Goal: Find specific page/section: Find specific page/section

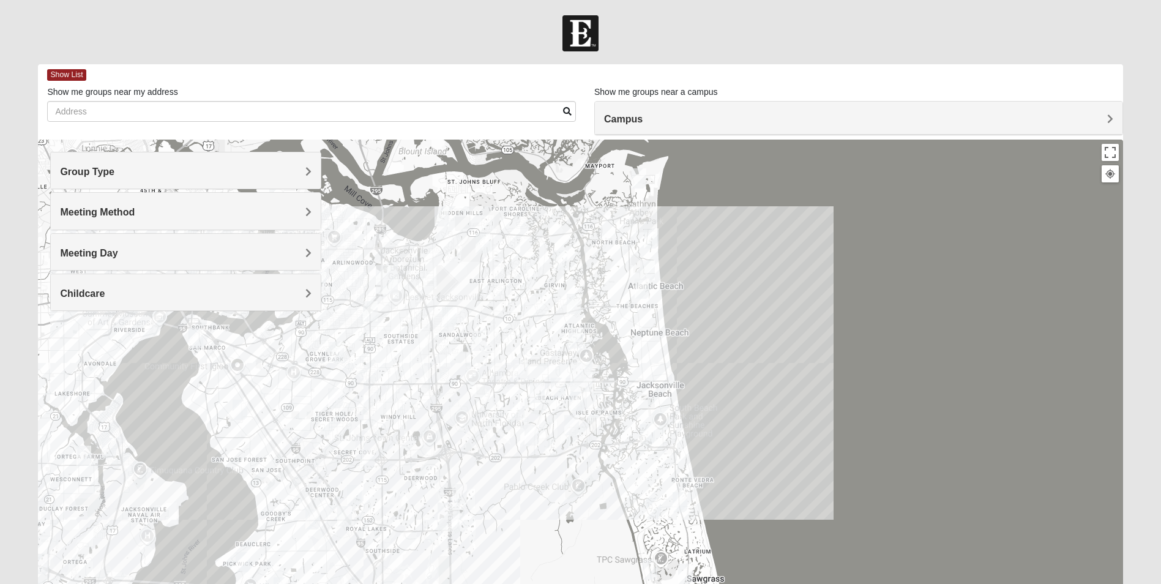
click at [217, 176] on h4 "Group Type" at bounding box center [185, 172] width 251 height 12
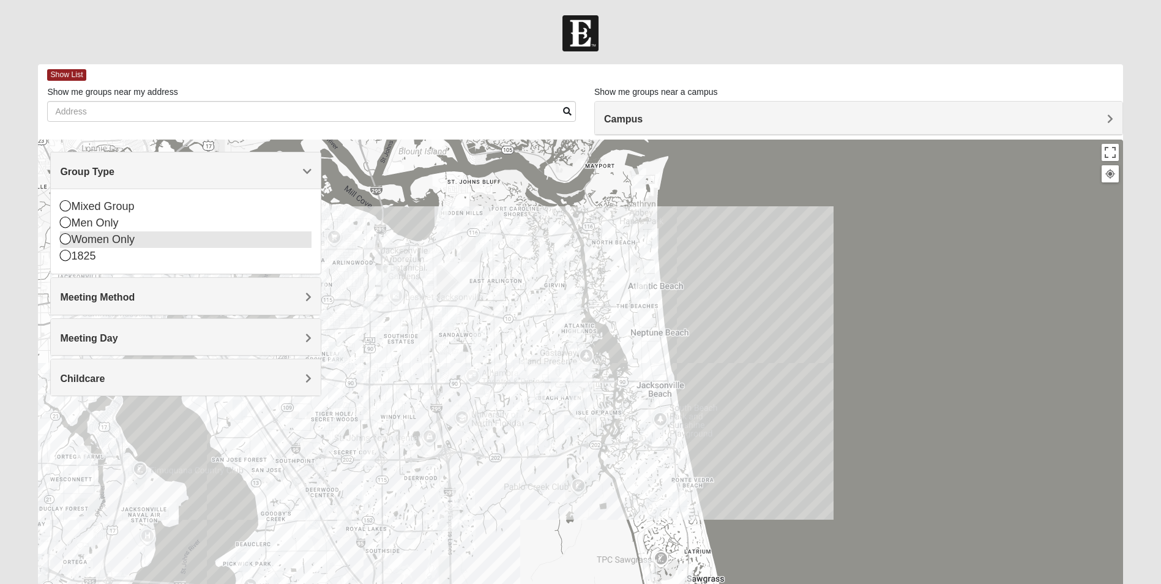
click at [105, 240] on div "Women Only" at bounding box center [185, 239] width 251 height 17
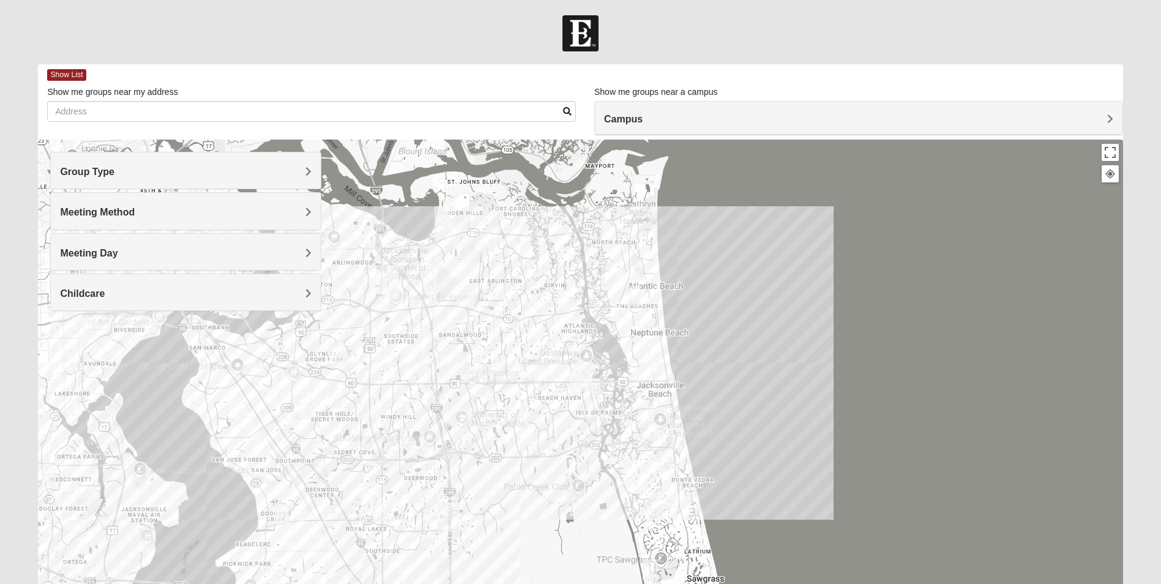
click at [128, 212] on span "Meeting Method" at bounding box center [97, 212] width 75 height 10
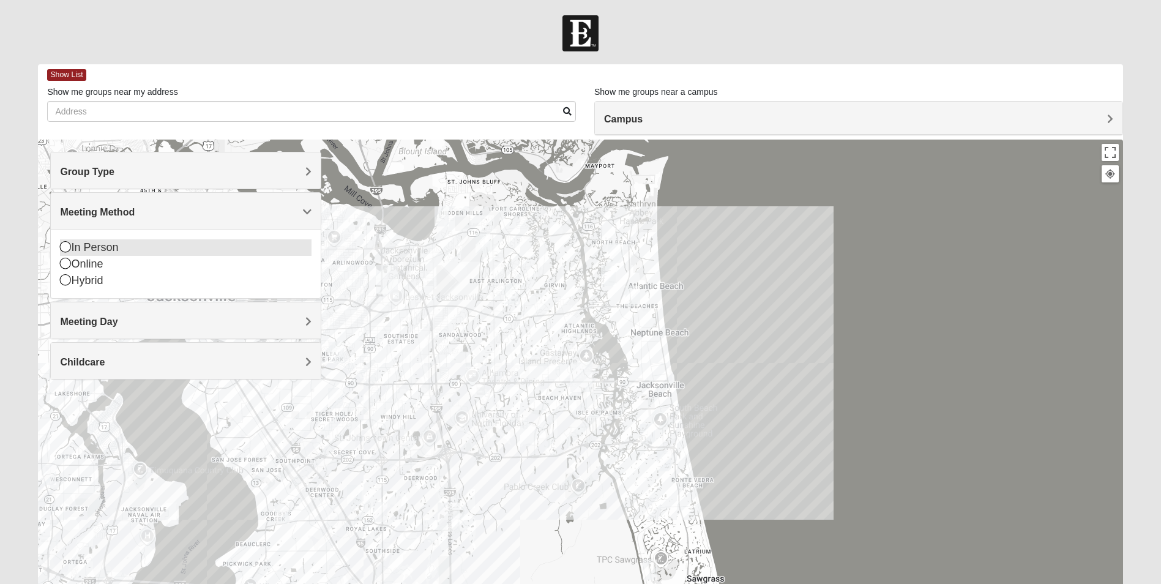
click at [102, 250] on div "In Person" at bounding box center [185, 247] width 251 height 17
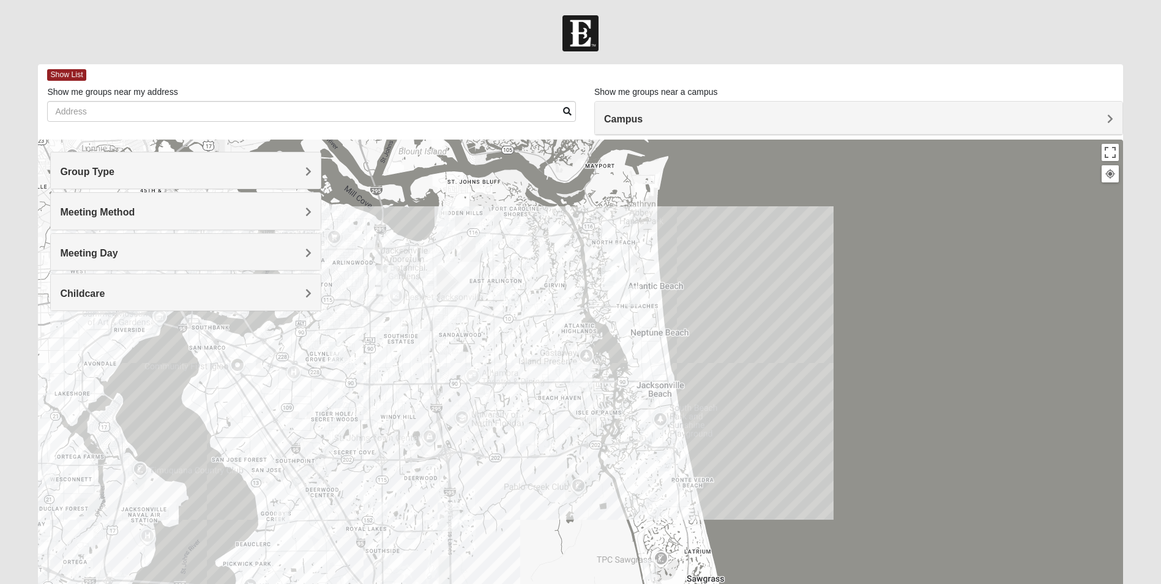
click at [106, 252] on span "Meeting Day" at bounding box center [89, 253] width 58 height 10
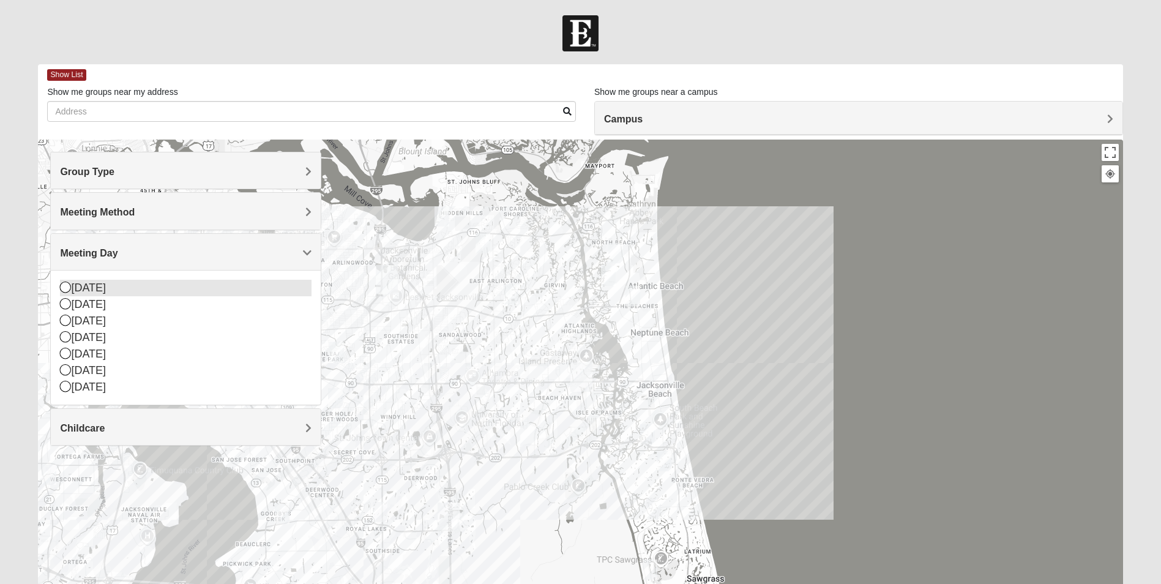
click at [68, 286] on icon at bounding box center [65, 286] width 11 height 11
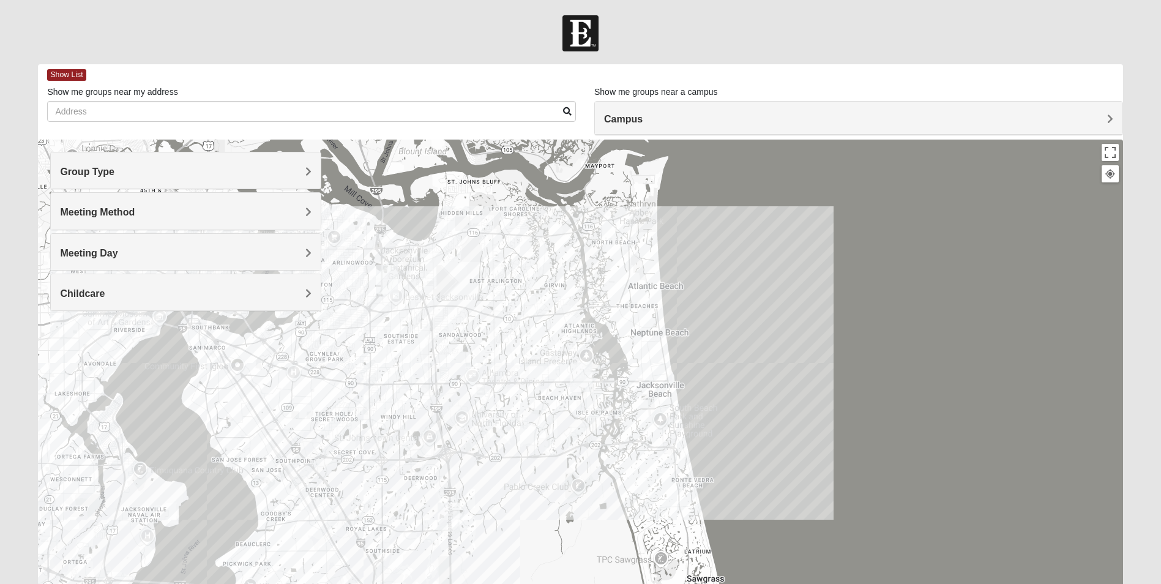
click at [68, 300] on div "Group Type Mixed Group Men Only Women Only 1825 Meeting Method In Person Online…" at bounding box center [185, 231] width 271 height 159
drag, startPoint x: 68, startPoint y: 300, endPoint x: 188, endPoint y: 255, distance: 128.7
click at [188, 255] on h4 "Meeting Day" at bounding box center [185, 253] width 251 height 12
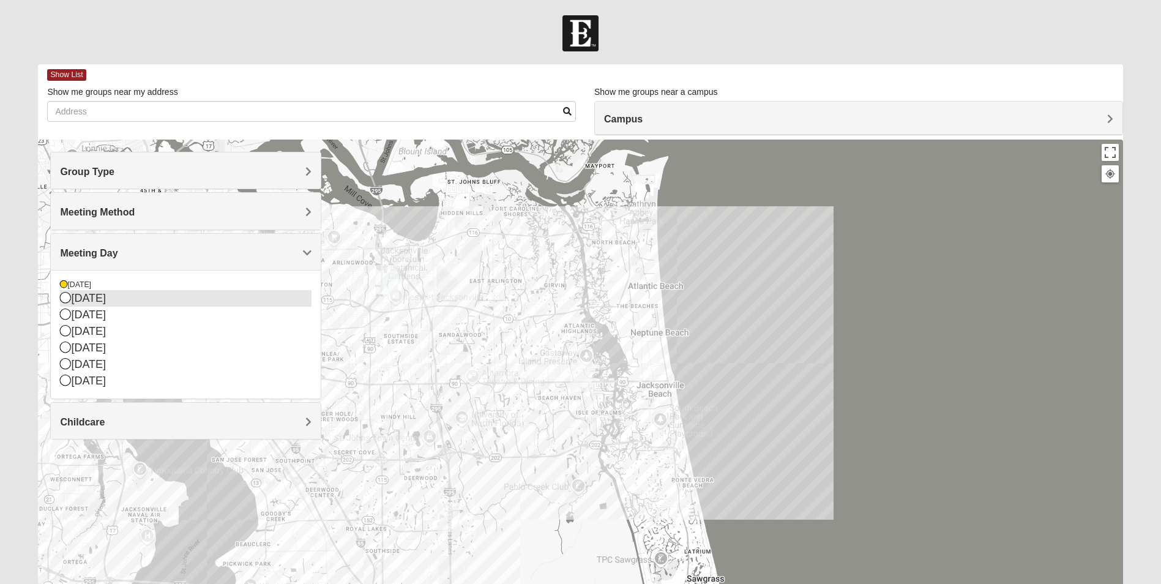
click at [70, 300] on icon at bounding box center [65, 297] width 11 height 11
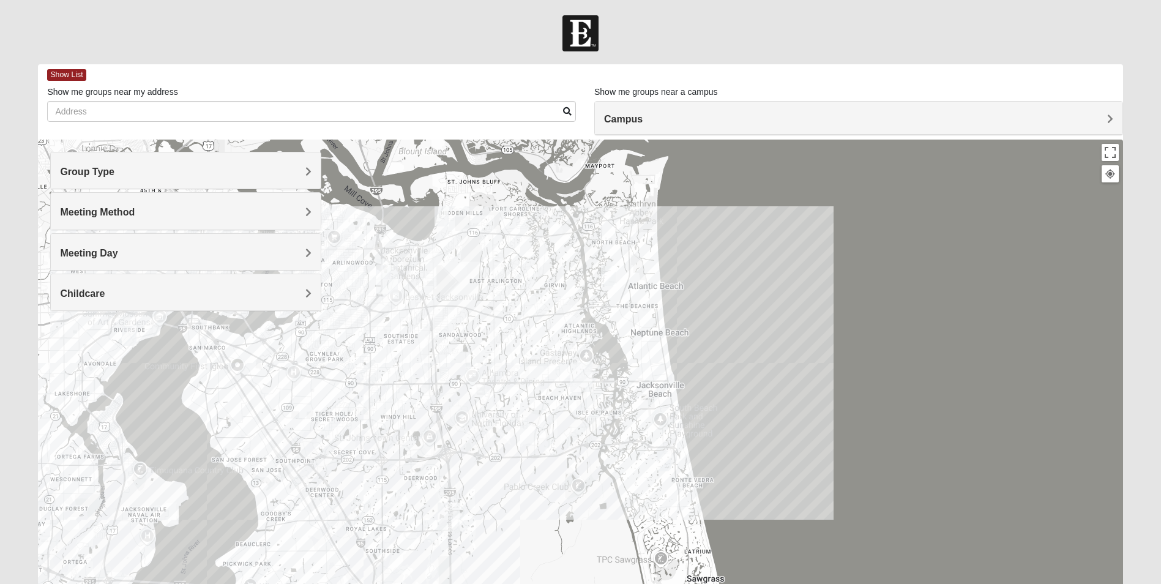
click at [300, 253] on h4 "Meeting Day" at bounding box center [185, 253] width 251 height 12
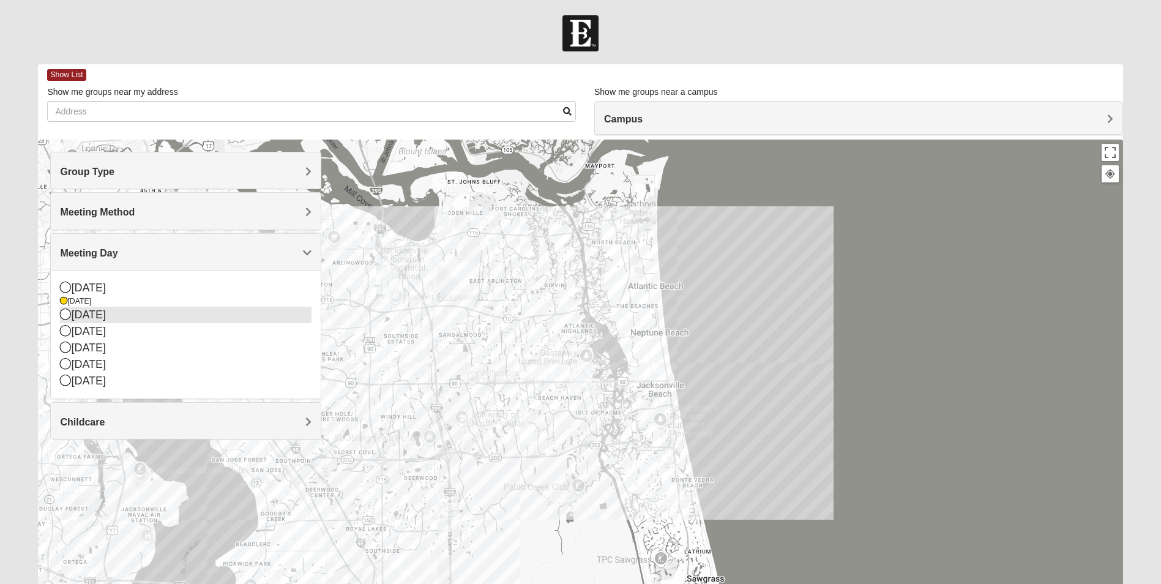
click at [101, 313] on div "[DATE]" at bounding box center [185, 315] width 251 height 17
